Goal: Use online tool/utility: Utilize a website feature to perform a specific function

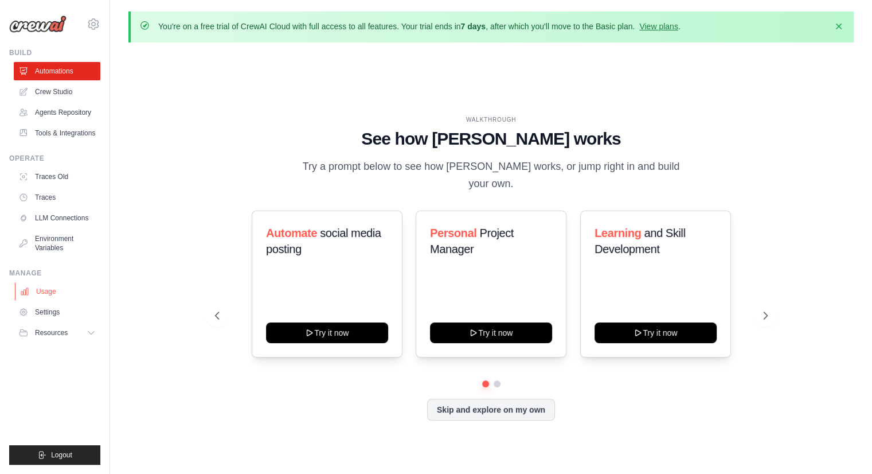
click at [44, 287] on link "Usage" at bounding box center [58, 291] width 87 height 18
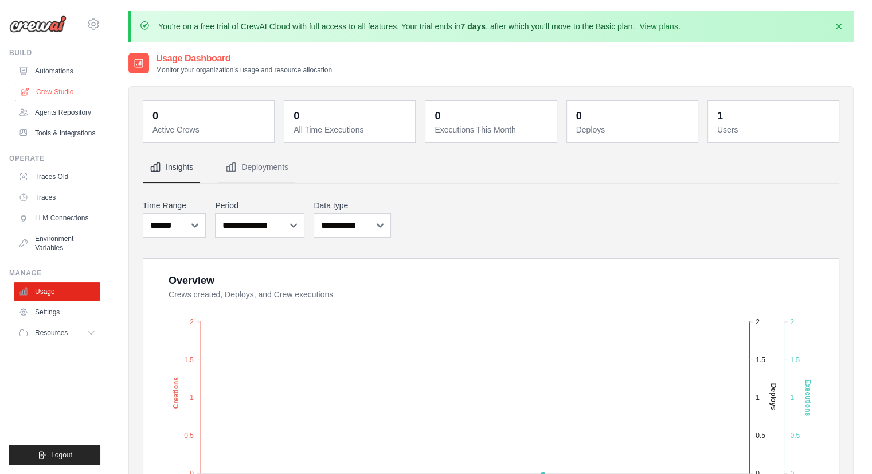
click at [44, 95] on link "Crew Studio" at bounding box center [58, 92] width 87 height 18
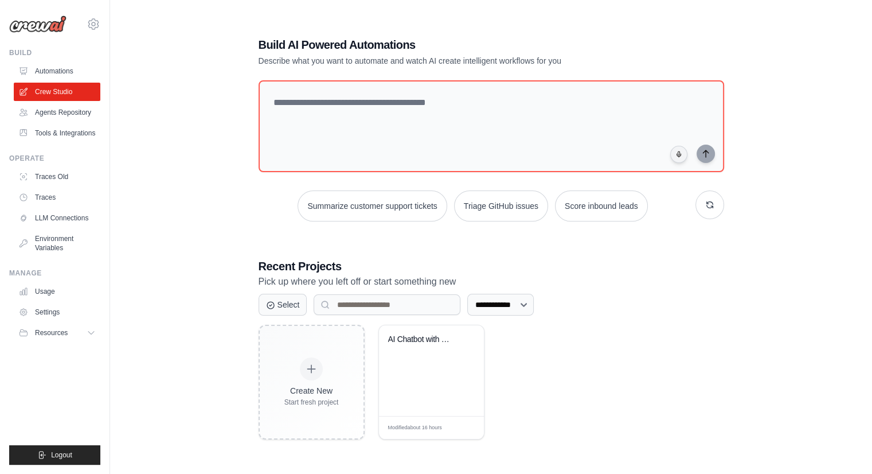
scroll to position [63, 0]
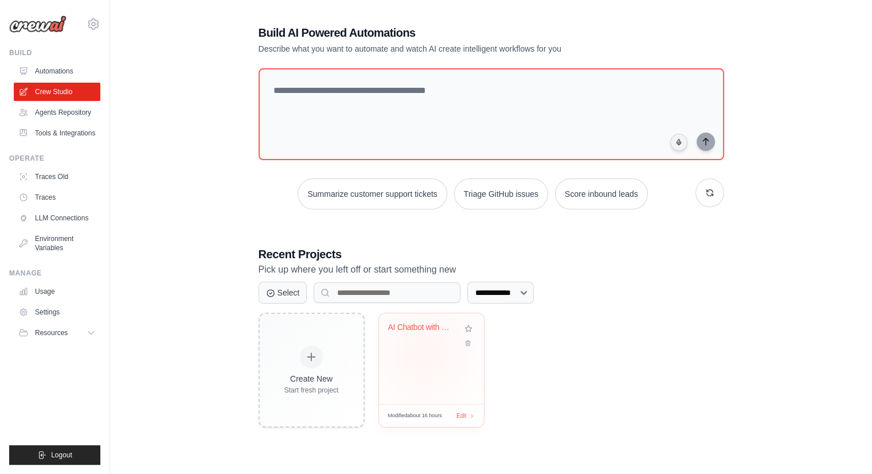
click at [423, 352] on div "AI Chatbot with Qdrant Vector Datab..." at bounding box center [431, 358] width 105 height 91
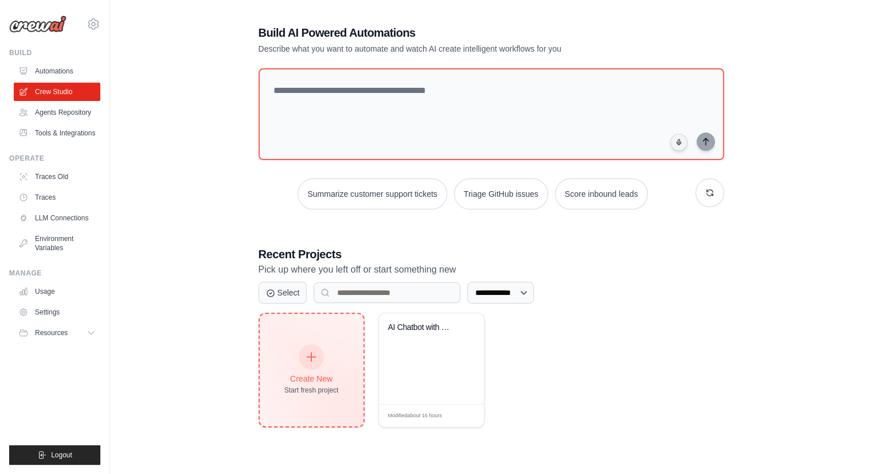
click at [294, 363] on div "Create New Start fresh project" at bounding box center [311, 369] width 54 height 49
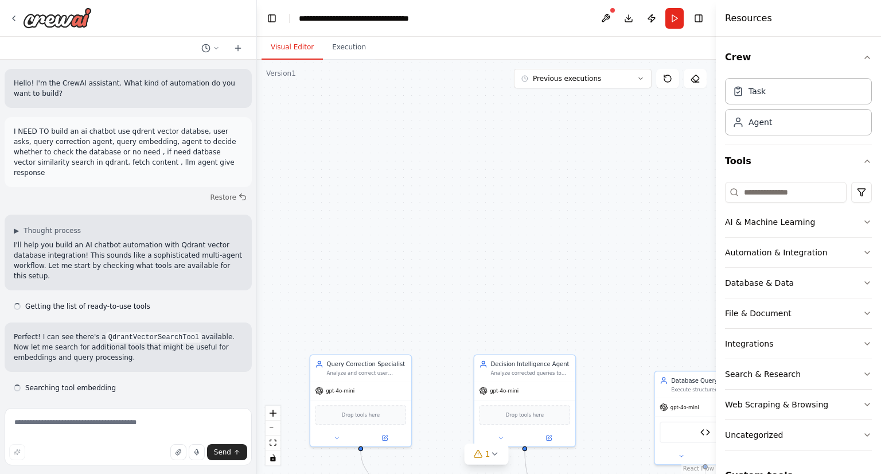
scroll to position [3473, 0]
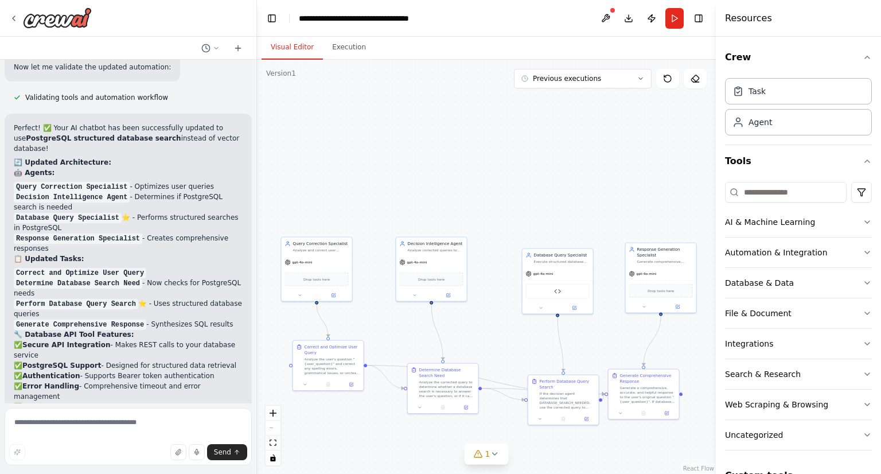
drag, startPoint x: 603, startPoint y: 329, endPoint x: 544, endPoint y: 223, distance: 121.7
click at [544, 223] on div ".deletable-edge-delete-btn { width: 20px; height: 20px; border: 0px solid #ffff…" at bounding box center [486, 267] width 459 height 414
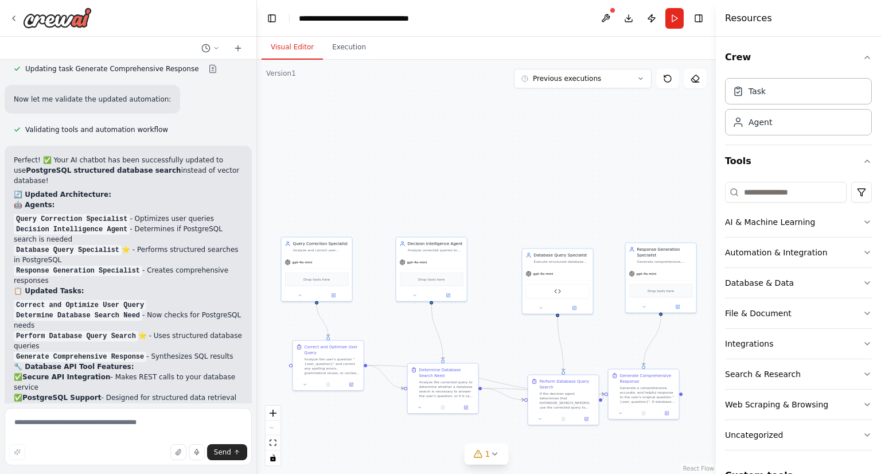
scroll to position [3398, 0]
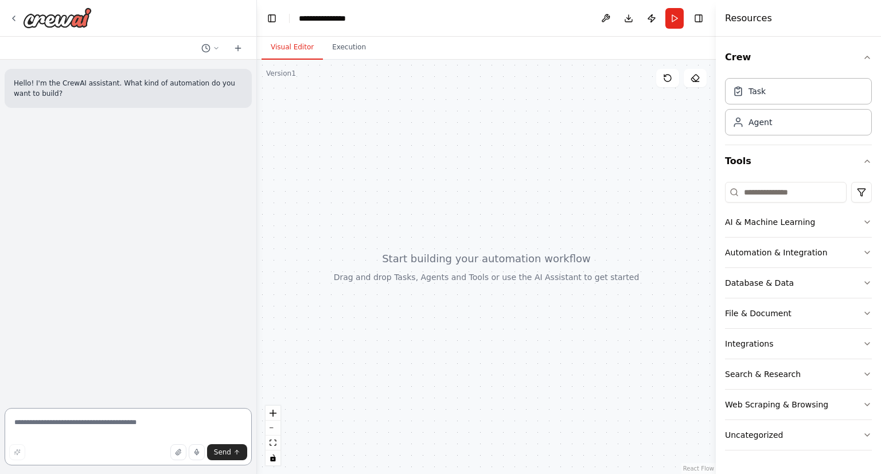
click at [88, 420] on textarea at bounding box center [128, 436] width 247 height 57
